Goal: Navigation & Orientation: Find specific page/section

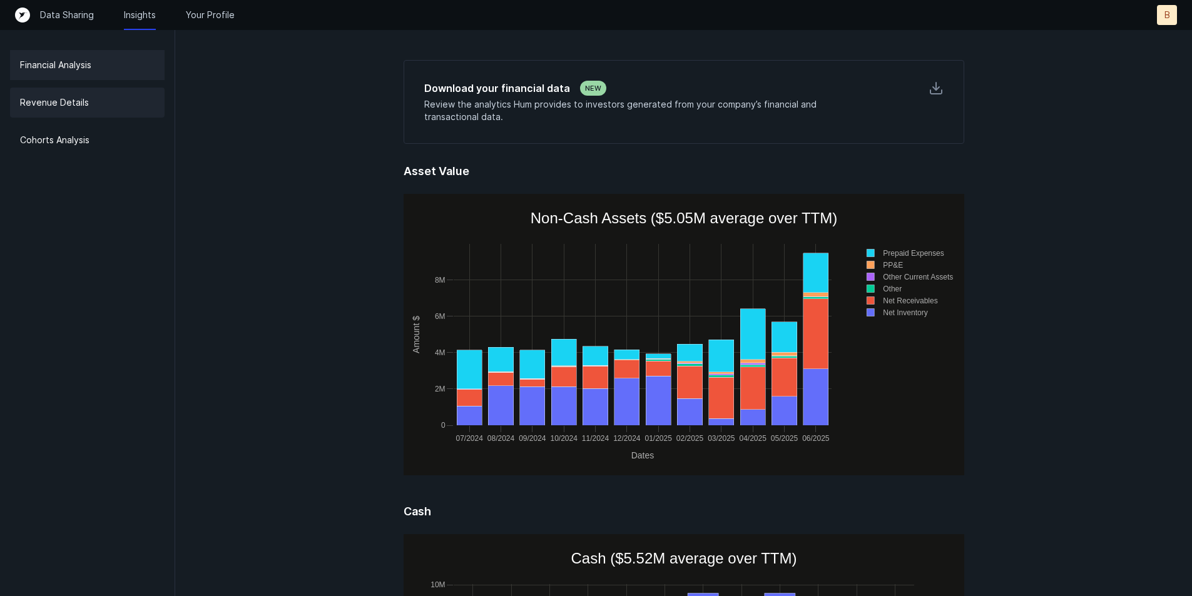
click at [41, 106] on p "Revenue Details" at bounding box center [54, 102] width 69 height 15
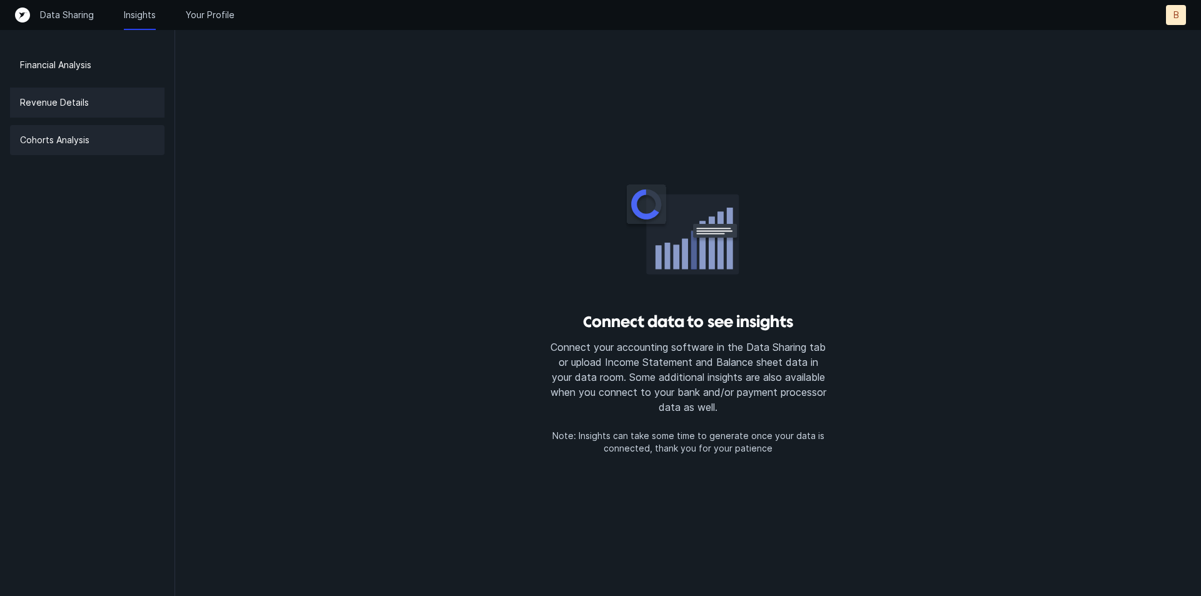
click at [57, 138] on p "Cohorts Analysis" at bounding box center [54, 140] width 69 height 15
click at [55, 63] on p "Financial Analysis" at bounding box center [55, 65] width 71 height 15
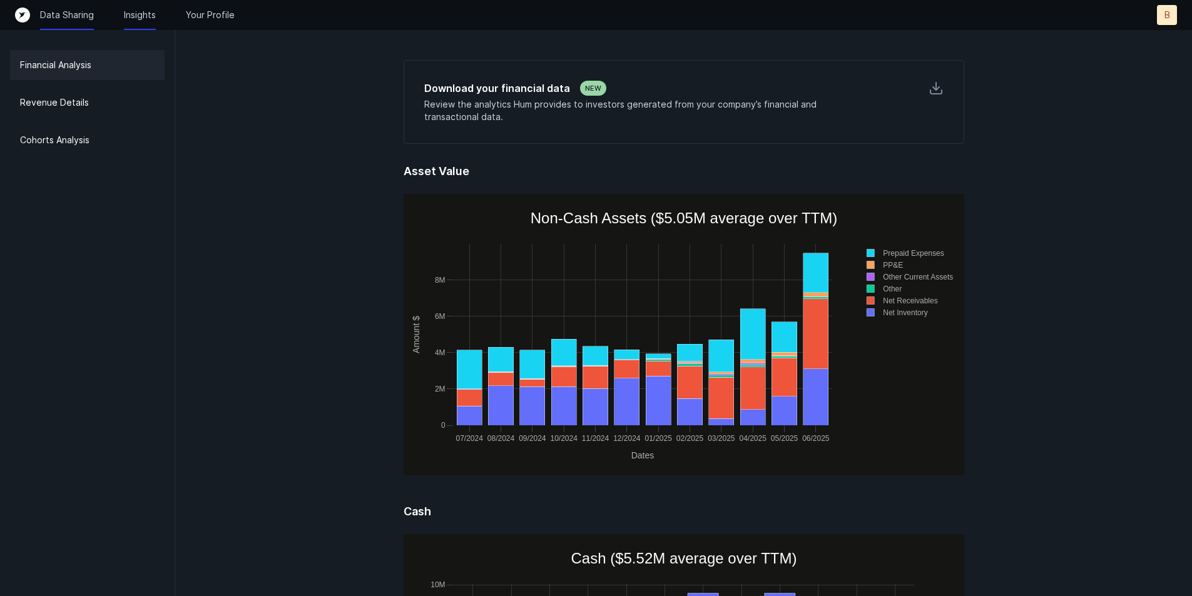
click at [71, 14] on p "Data Sharing" at bounding box center [67, 15] width 54 height 13
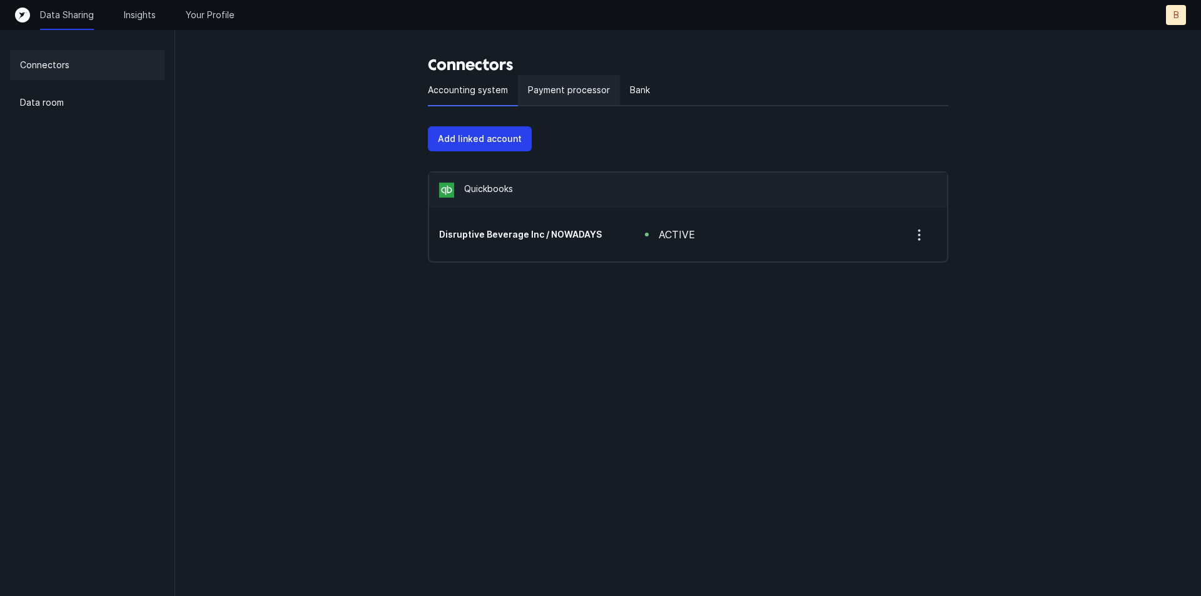
click at [555, 98] on div "Payment processor" at bounding box center [569, 90] width 102 height 31
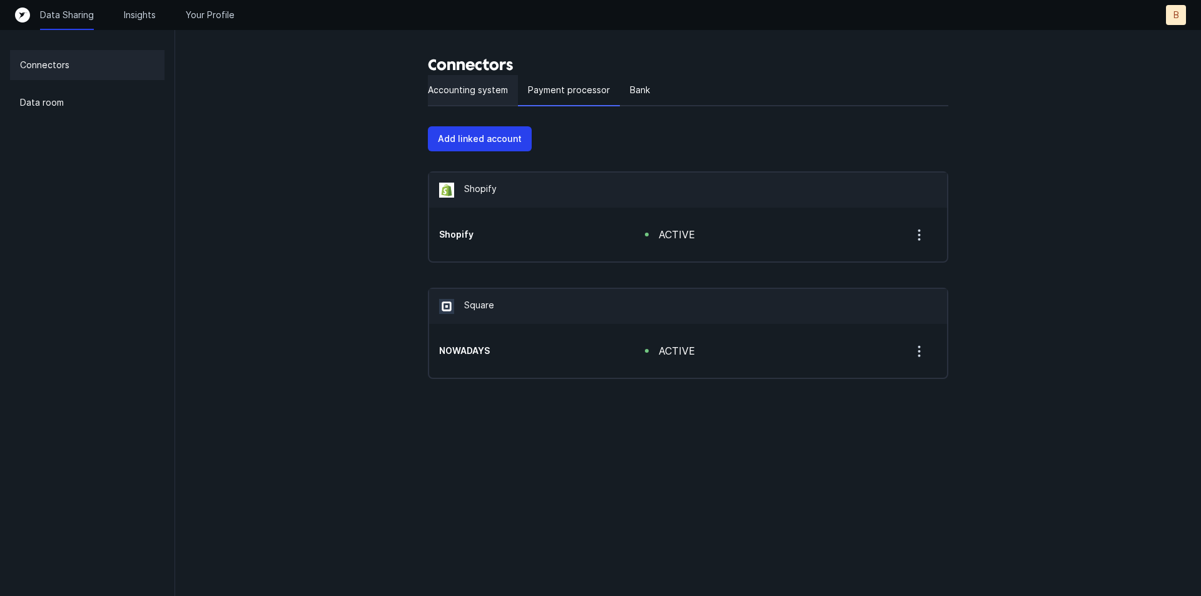
click at [494, 91] on p "Accounting system" at bounding box center [468, 90] width 80 height 15
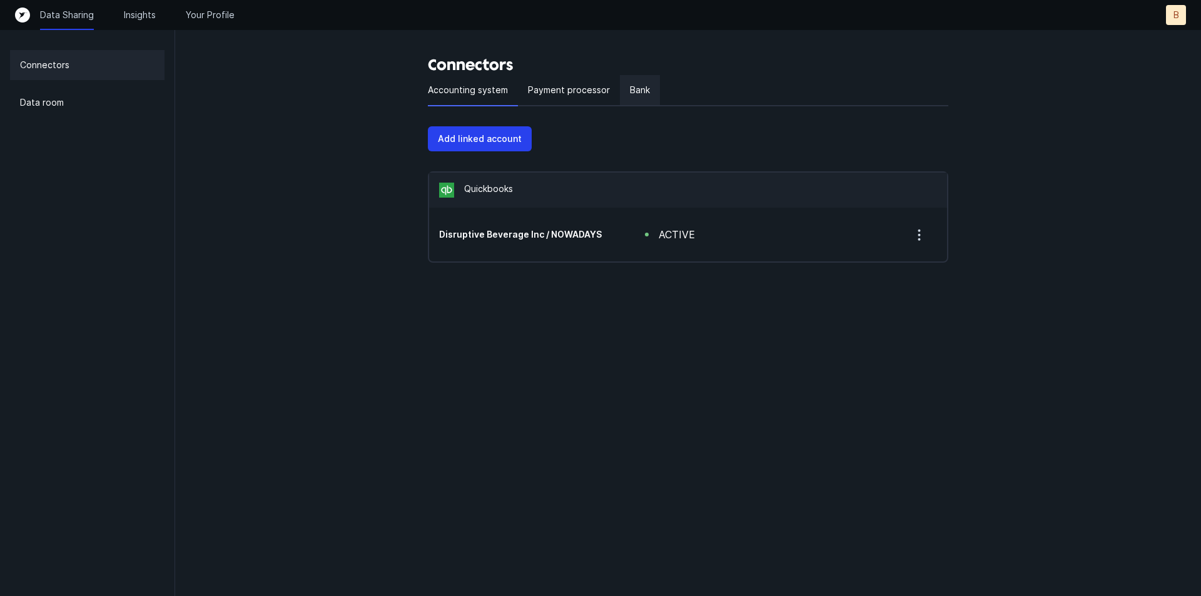
click at [633, 93] on p "Bank" at bounding box center [640, 90] width 20 height 15
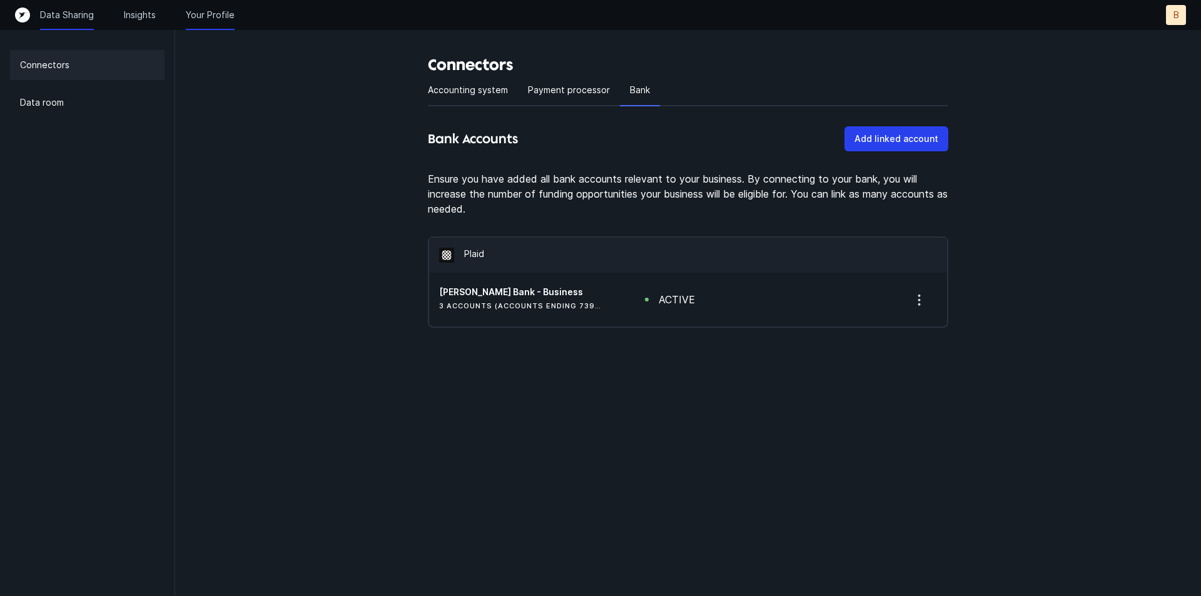
click at [208, 12] on p "Your Profile" at bounding box center [210, 15] width 49 height 13
